Goal: Complete application form

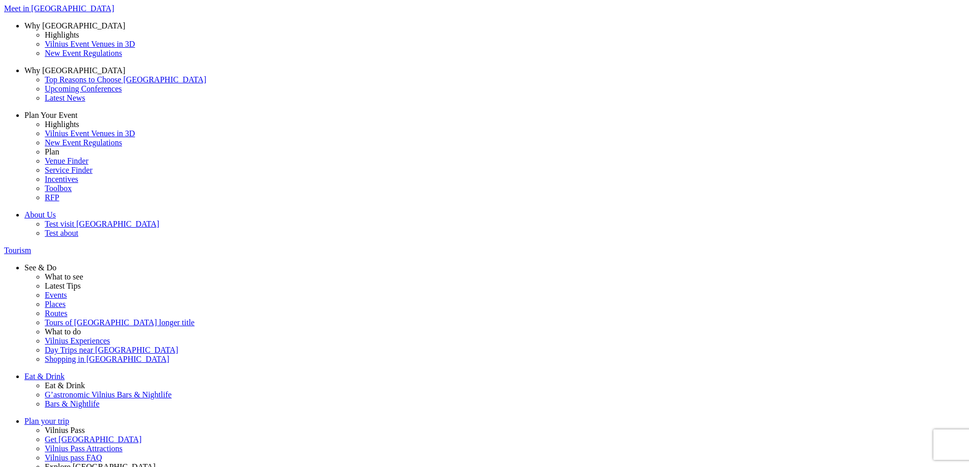
drag, startPoint x: 32, startPoint y: 76, endPoint x: 42, endPoint y: 81, distance: 10.9
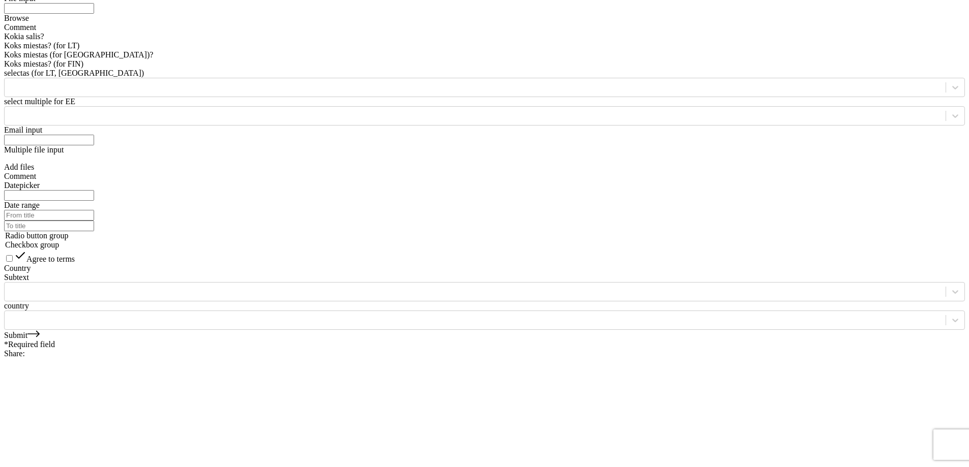
scroll to position [1373, 0]
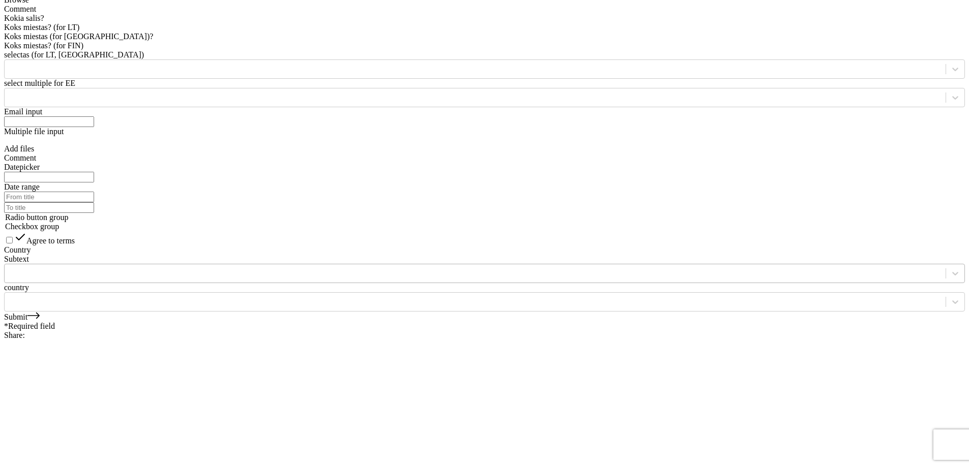
type input "test queue"
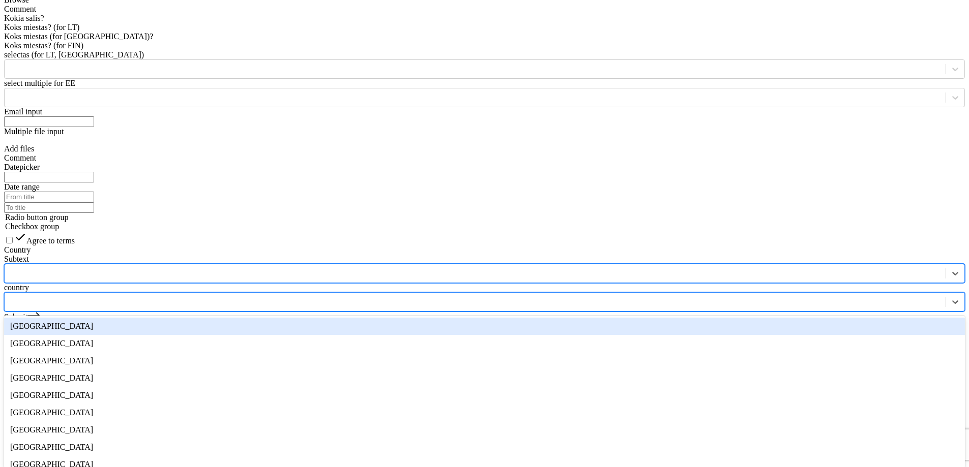
click at [221, 318] on div "[GEOGRAPHIC_DATA]" at bounding box center [484, 326] width 960 height 17
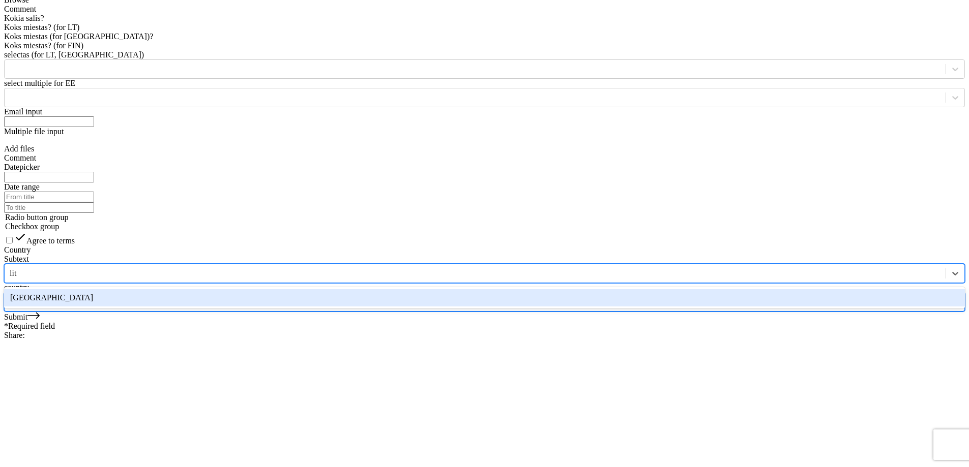
type input "lith"
click at [215, 233] on div "Text* test queue Number Textarea File input Browse Comment Kokia salis? [GEOGRA…" at bounding box center [484, 118] width 960 height 425
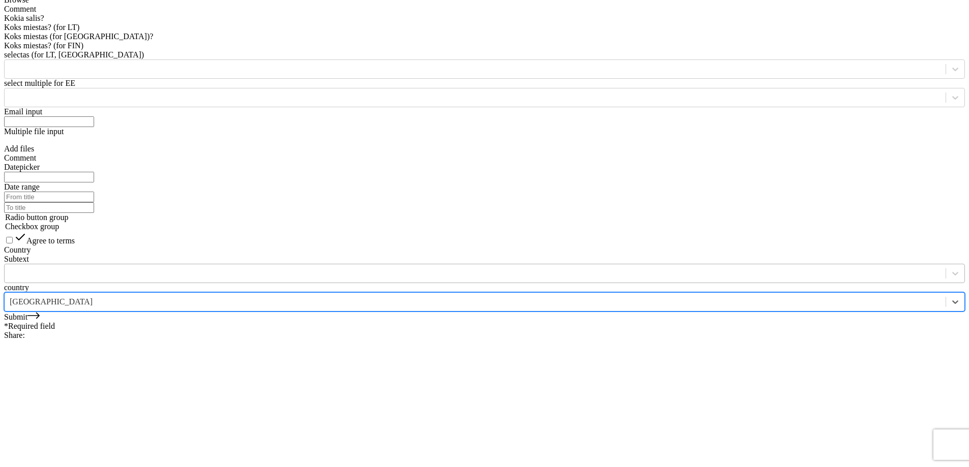
click at [29, 283] on label "country" at bounding box center [16, 287] width 25 height 9
click at [12, 297] on input "country" at bounding box center [11, 301] width 2 height 9
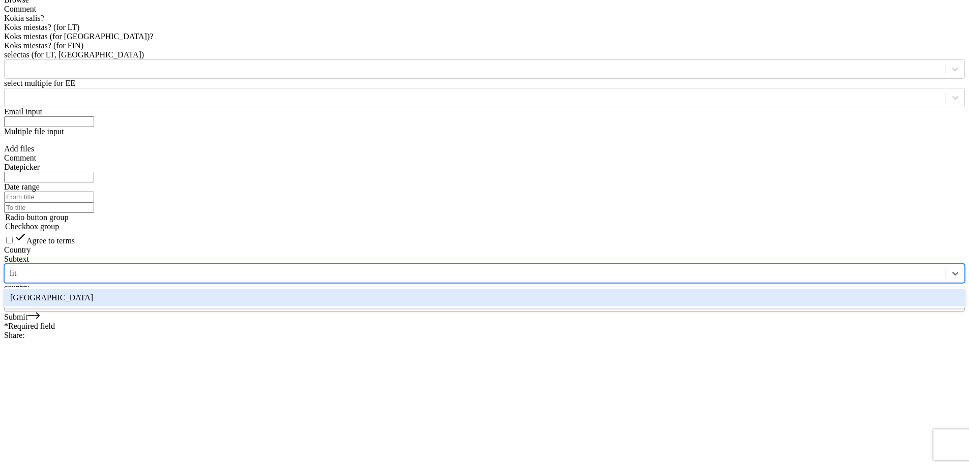
type input "lith"
click at [217, 289] on div "[GEOGRAPHIC_DATA]" at bounding box center [484, 297] width 960 height 17
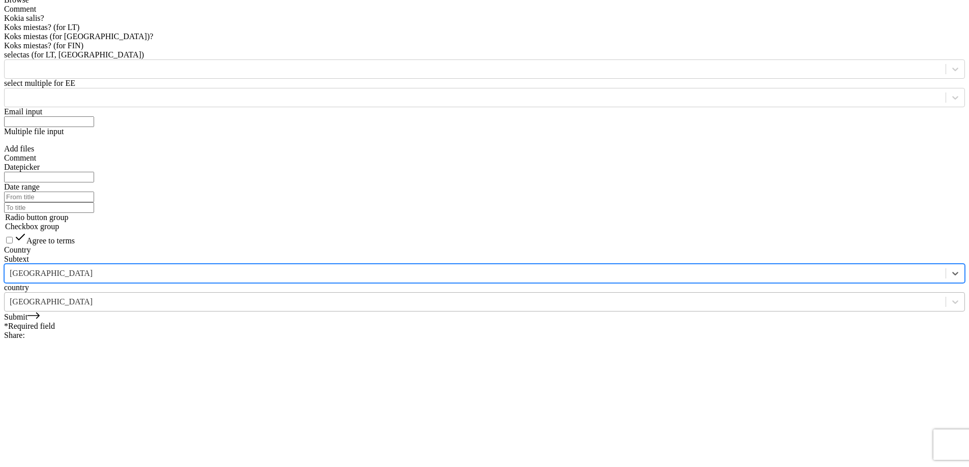
click at [40, 321] on link "Submit" at bounding box center [22, 317] width 36 height 9
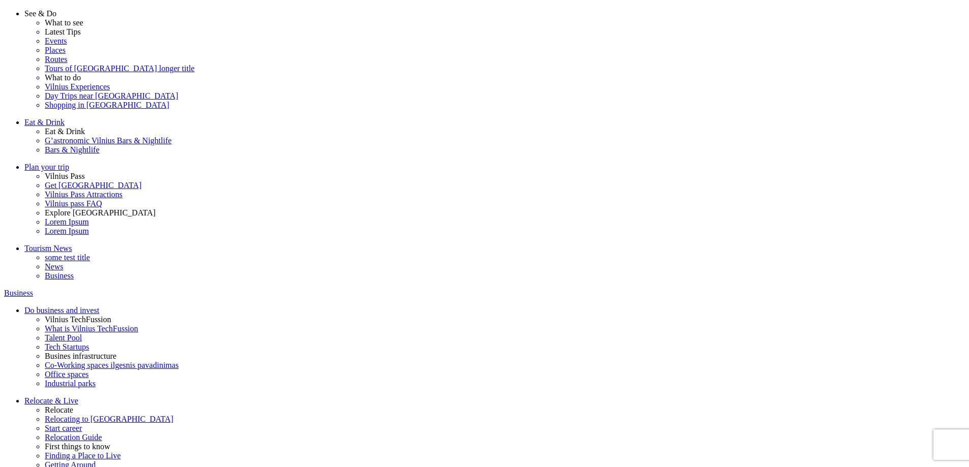
scroll to position [0, 0]
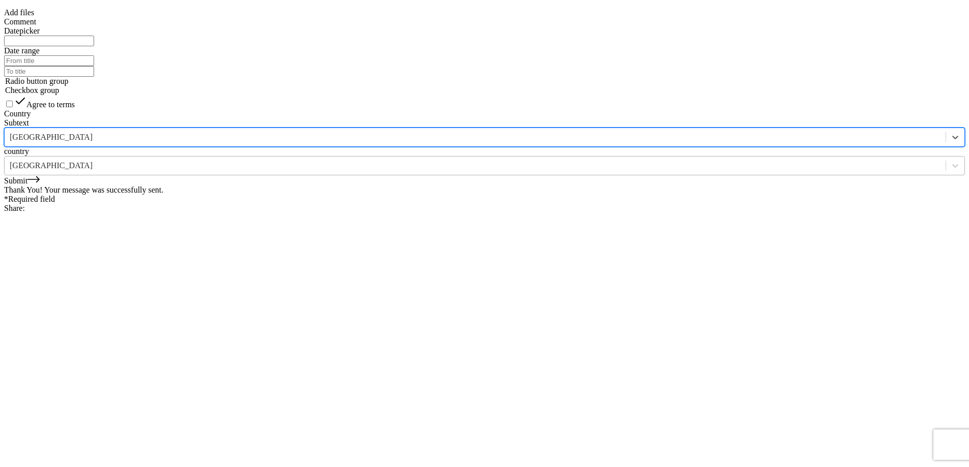
scroll to position [1525, 0]
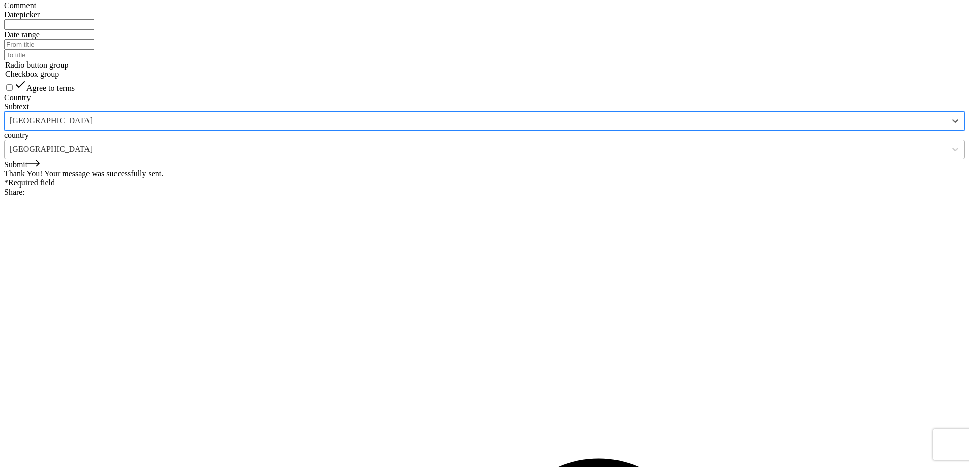
type input "test queue"
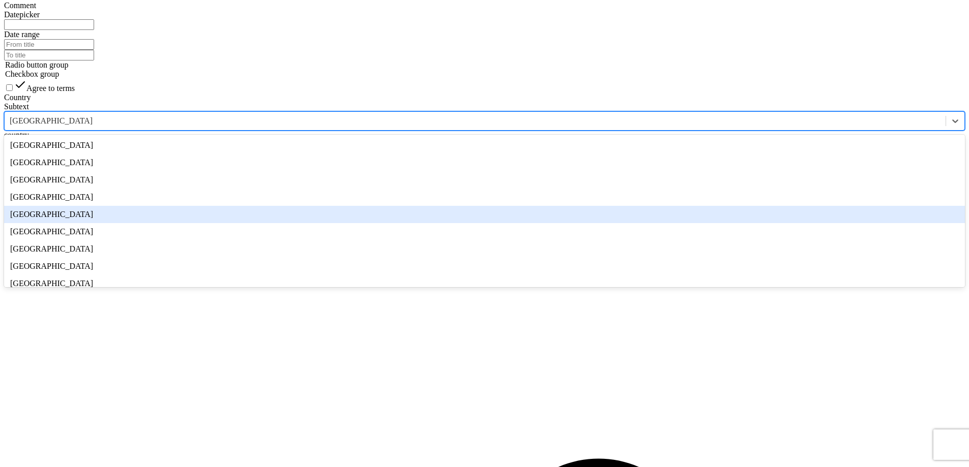
click at [459, 178] on div "Thank You! Your message was successfully sent." at bounding box center [484, 173] width 960 height 9
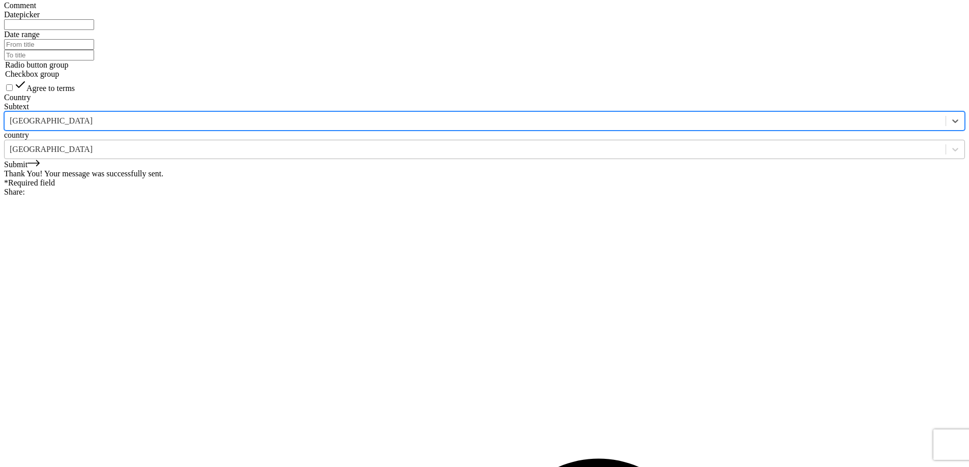
click at [40, 169] on link "Submit" at bounding box center [22, 164] width 36 height 9
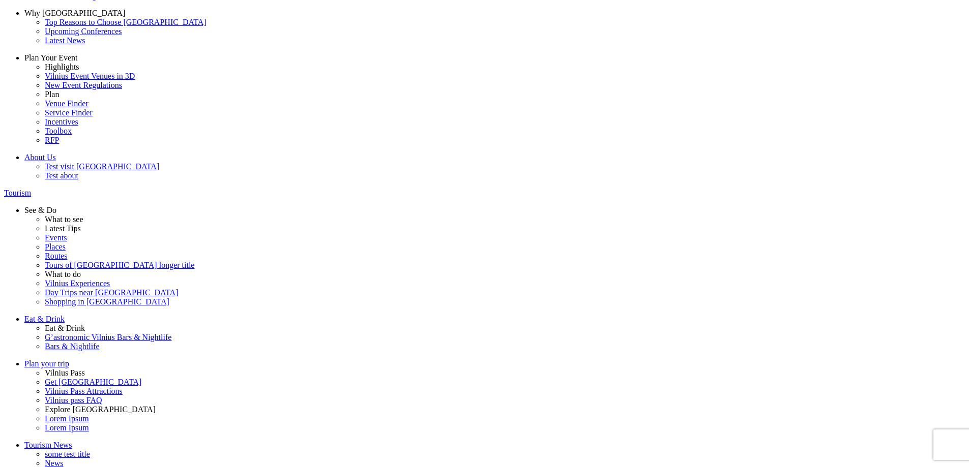
scroll to position [0, 0]
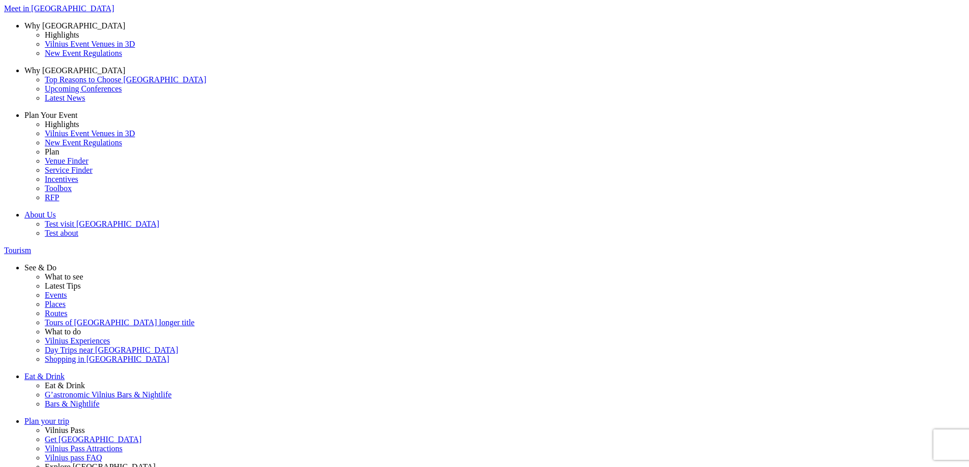
drag, startPoint x: 191, startPoint y: 105, endPoint x: 205, endPoint y: 101, distance: 15.3
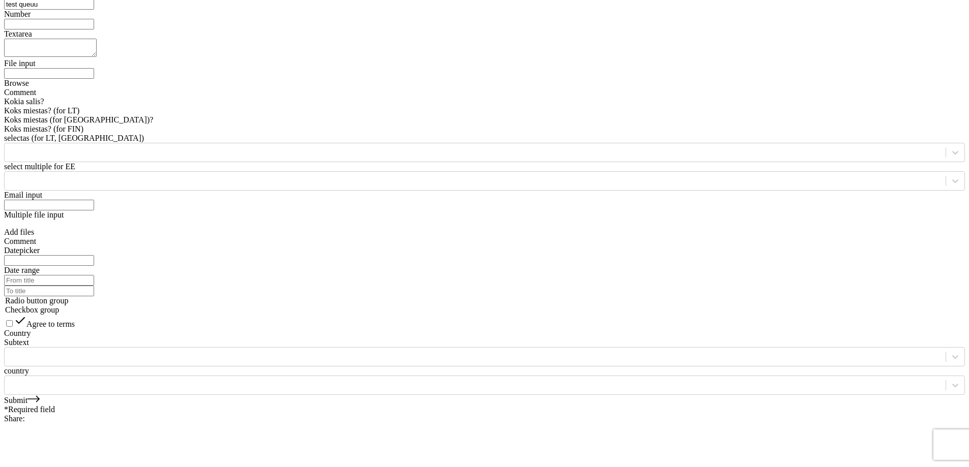
scroll to position [1373, 0]
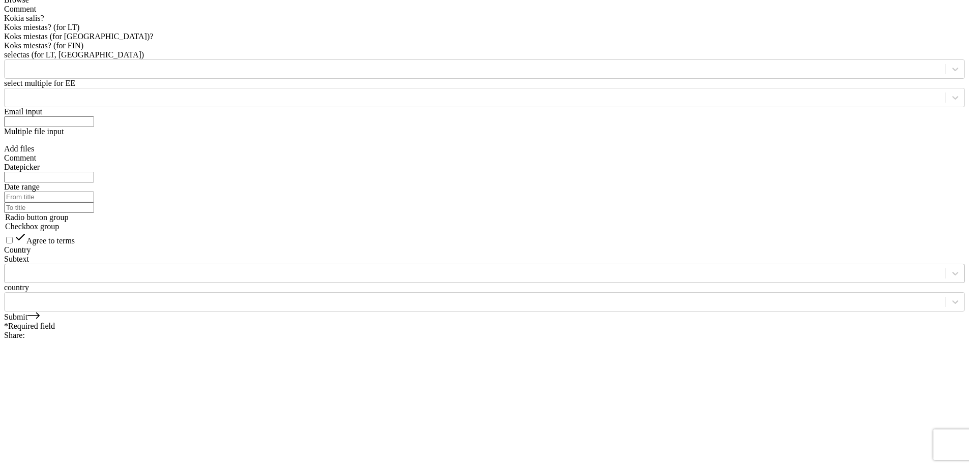
type input "test queuu"
click at [199, 266] on div at bounding box center [475, 273] width 941 height 15
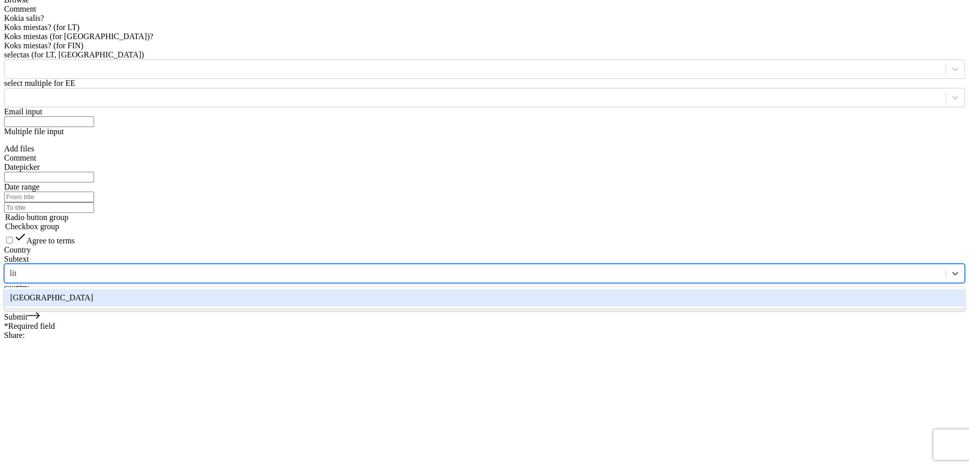
type input "lith"
click at [221, 289] on div "[GEOGRAPHIC_DATA]" at bounding box center [484, 297] width 960 height 17
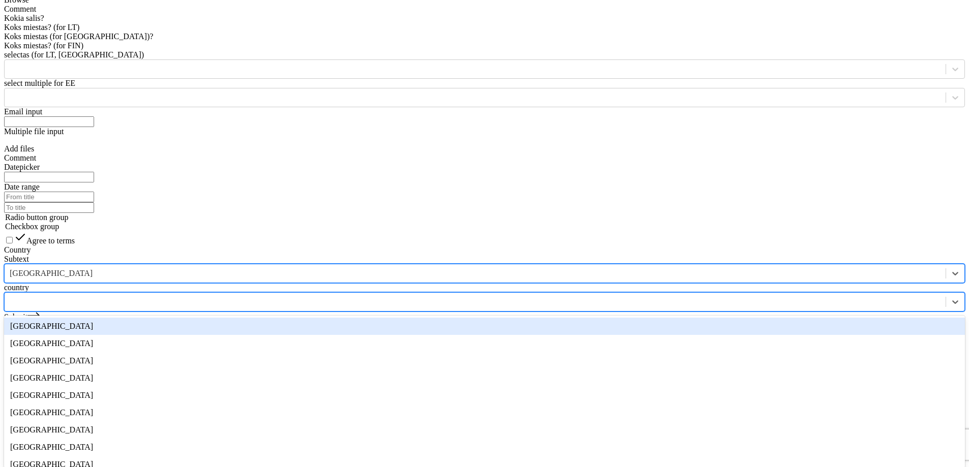
click at [218, 294] on div at bounding box center [475, 301] width 941 height 15
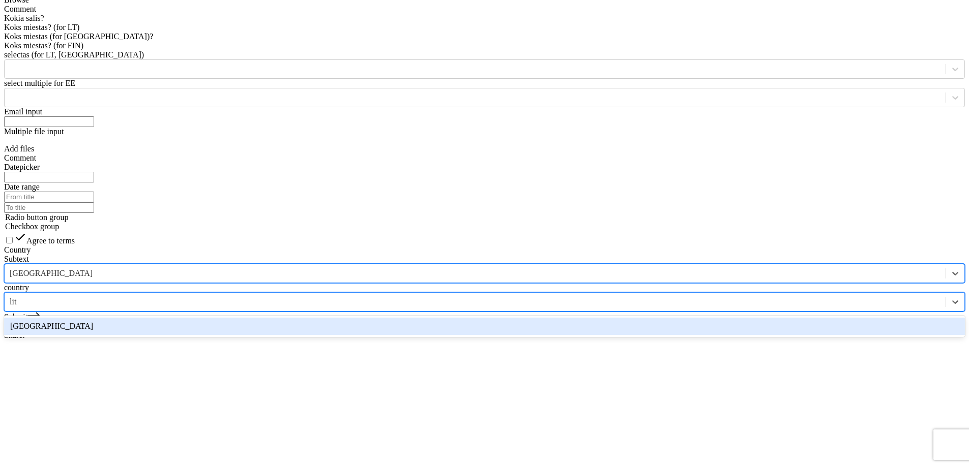
type input "lith"
click at [214, 318] on div "[GEOGRAPHIC_DATA]" at bounding box center [484, 326] width 960 height 17
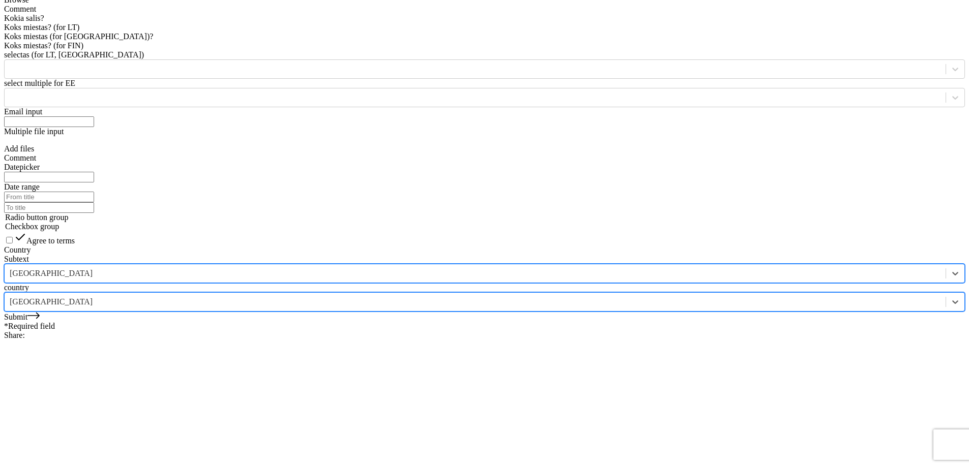
click at [40, 318] on link "Submit" at bounding box center [22, 317] width 36 height 9
